Goal: Communication & Community: Connect with others

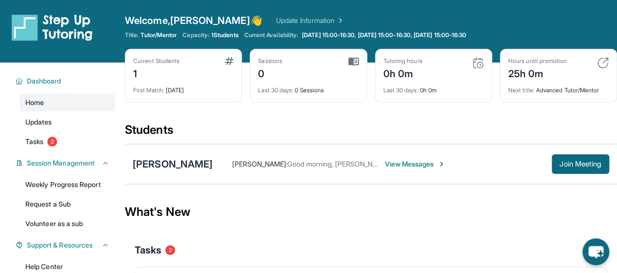
click at [424, 222] on div "What's New" at bounding box center [371, 211] width 493 height 43
click at [49, 143] on span "2" at bounding box center [52, 142] width 10 height 10
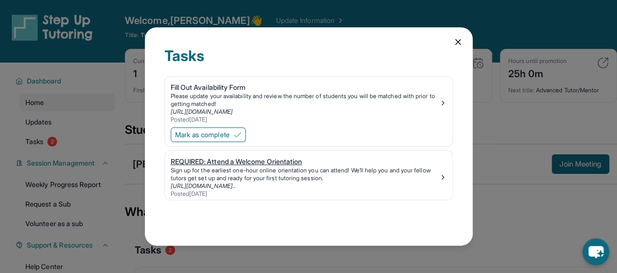
click at [444, 180] on img at bounding box center [443, 177] width 8 height 8
click at [459, 44] on icon at bounding box center [458, 42] width 10 height 10
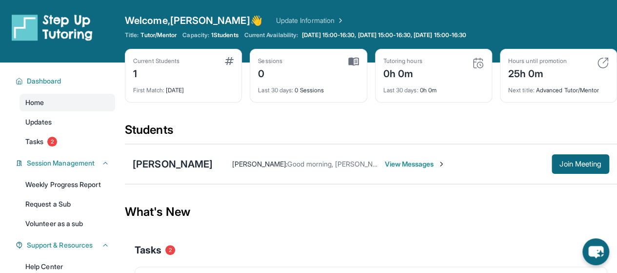
click at [423, 165] on span "View Messages" at bounding box center [415, 164] width 61 height 10
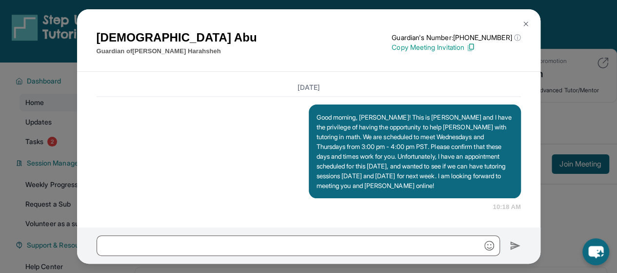
scroll to position [738, 0]
click at [526, 22] on img at bounding box center [526, 24] width 8 height 8
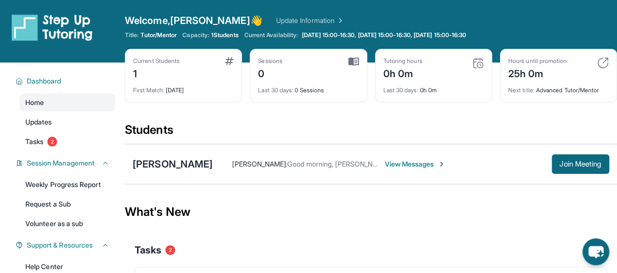
click at [425, 165] on span "View Messages" at bounding box center [415, 164] width 61 height 10
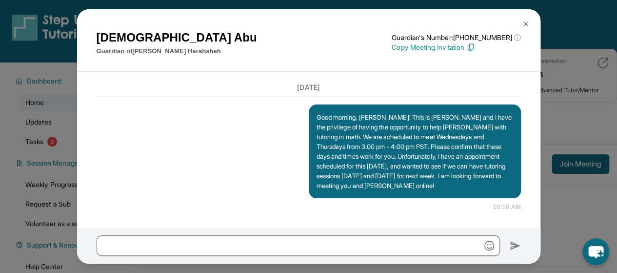
click at [530, 23] on button at bounding box center [526, 24] width 20 height 20
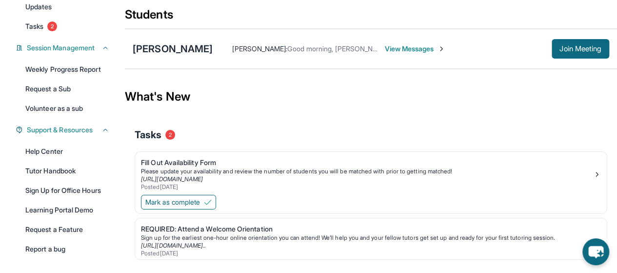
scroll to position [148, 0]
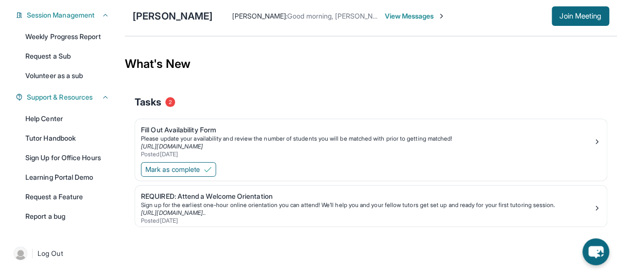
click at [376, 237] on div at bounding box center [371, 241] width 473 height 20
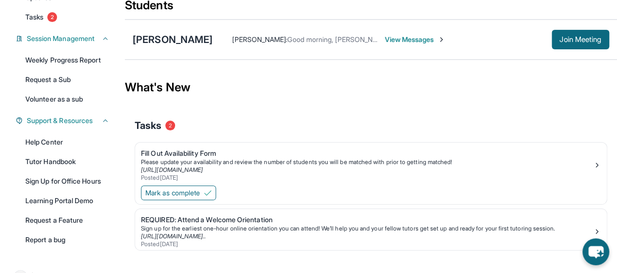
scroll to position [148, 0]
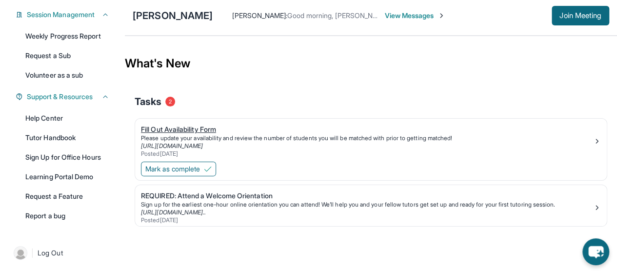
click at [597, 138] on img at bounding box center [598, 141] width 8 height 8
